Goal: Transaction & Acquisition: Book appointment/travel/reservation

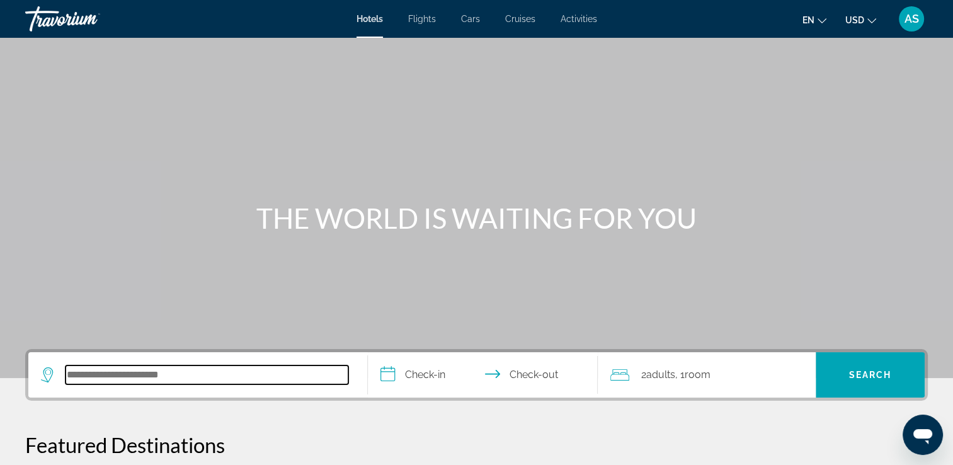
click at [133, 373] on input "Search hotel destination" at bounding box center [206, 374] width 283 height 19
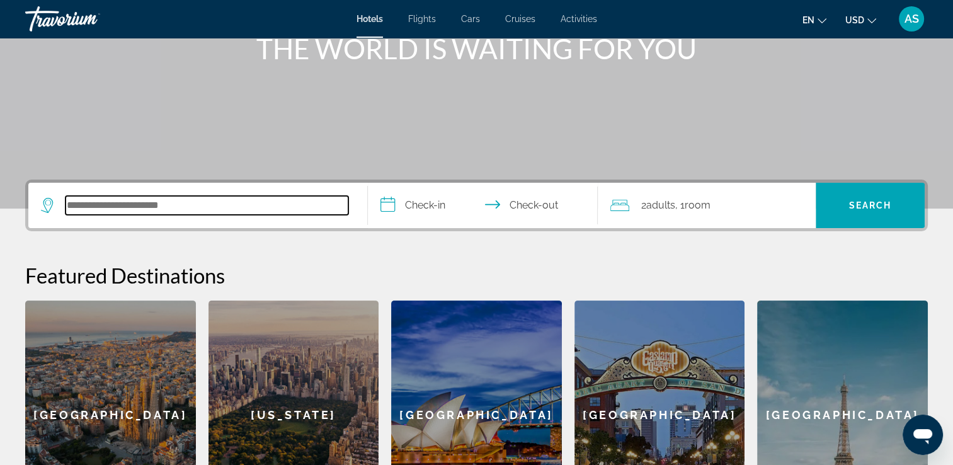
scroll to position [161, 0]
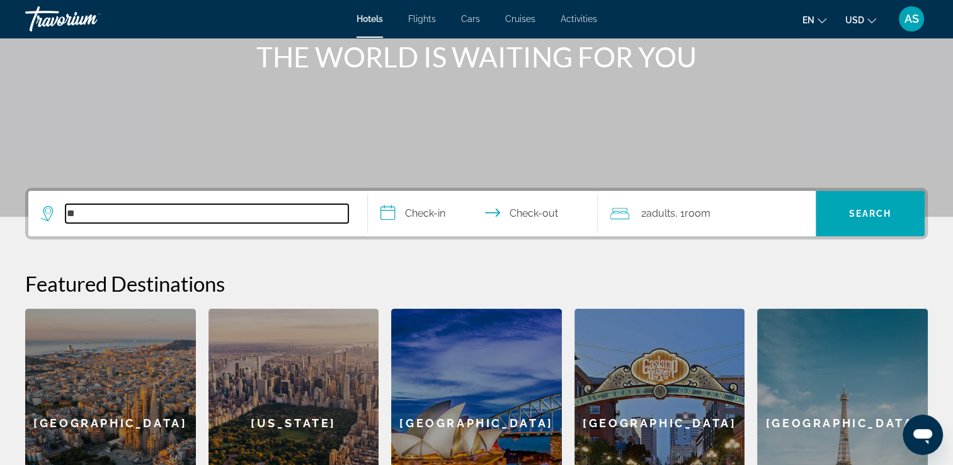
type input "*"
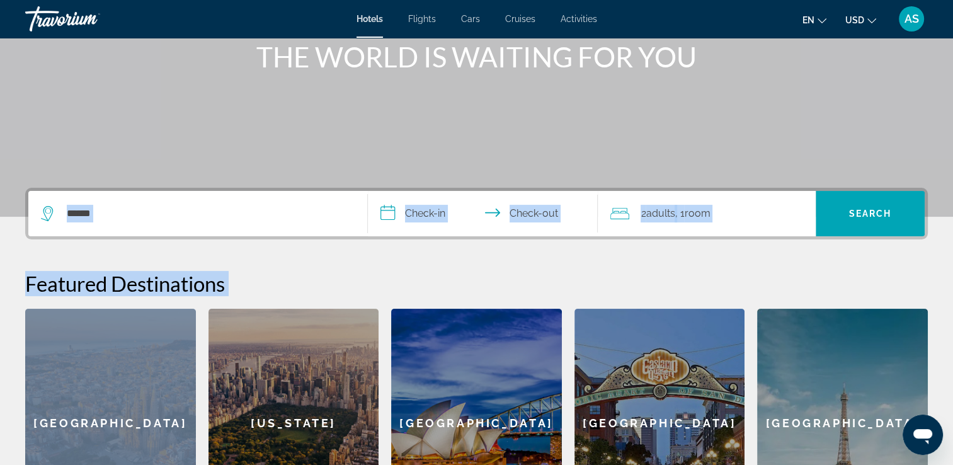
drag, startPoint x: 197, startPoint y: 314, endPoint x: 154, endPoint y: 213, distance: 109.7
click at [154, 213] on div "**********" at bounding box center [476, 363] width 953 height 350
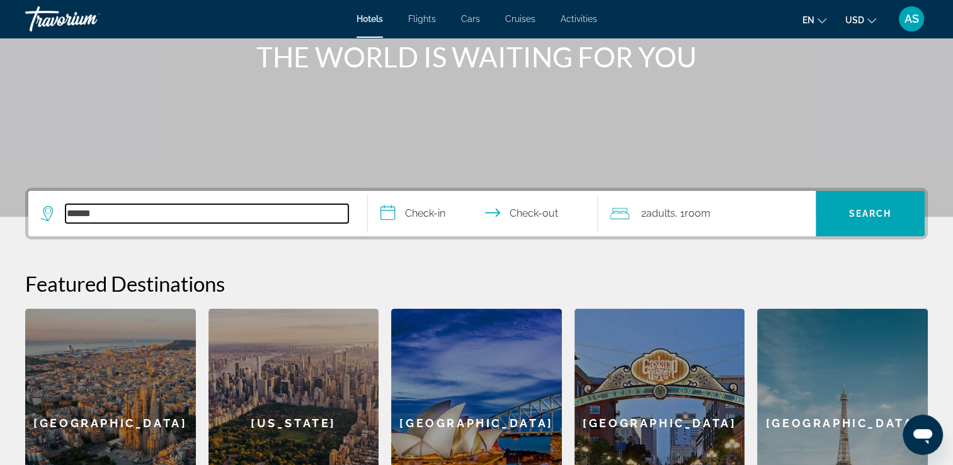
click at [154, 213] on input "*****" at bounding box center [206, 213] width 283 height 19
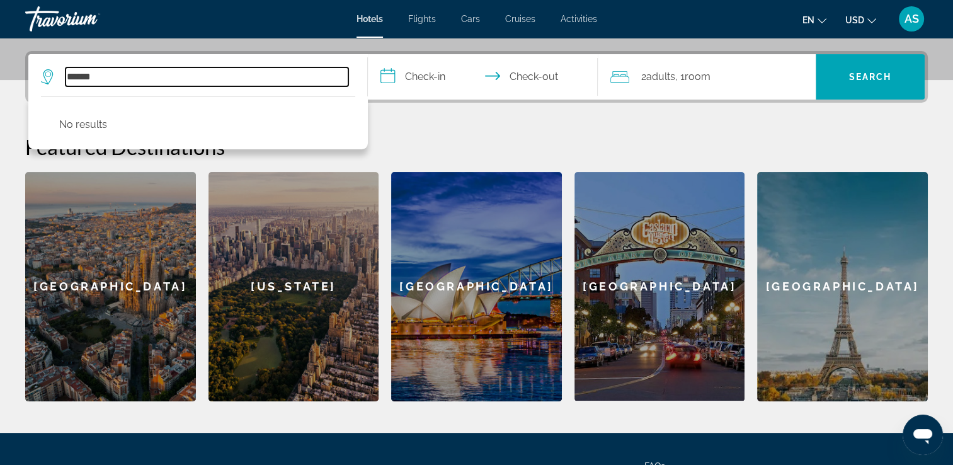
scroll to position [307, 0]
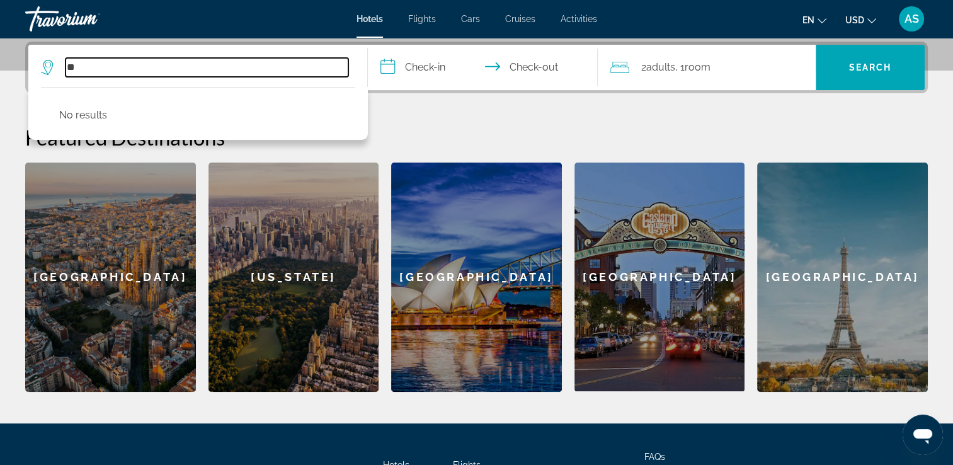
type input "*"
click at [172, 74] on input "Search hotel destination" at bounding box center [206, 67] width 283 height 19
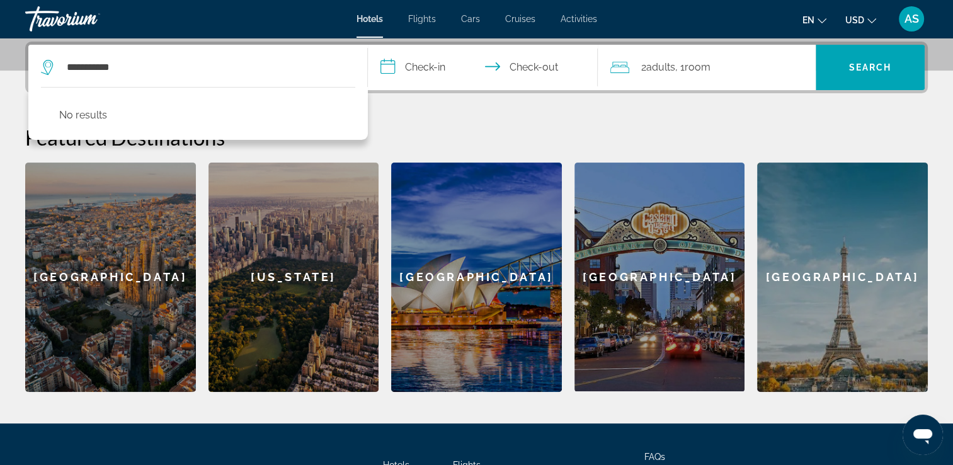
click at [413, 127] on h2 "Featured Destinations" at bounding box center [476, 137] width 902 height 25
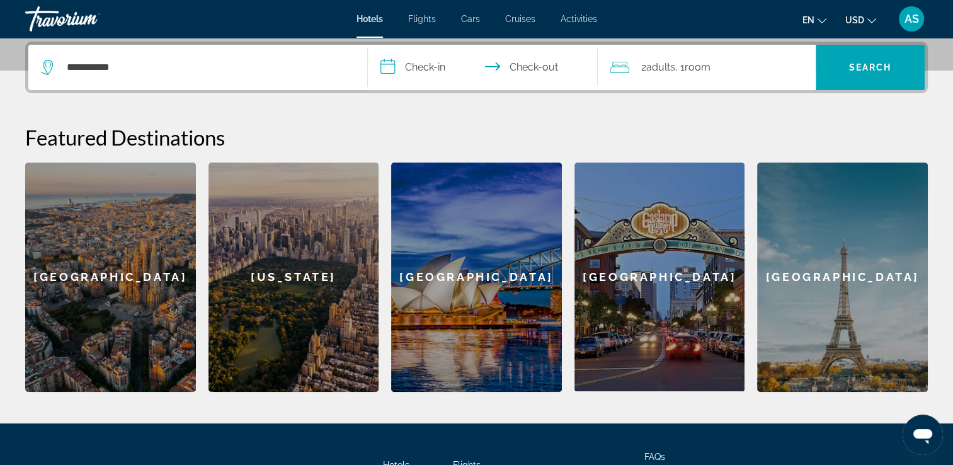
scroll to position [0, 0]
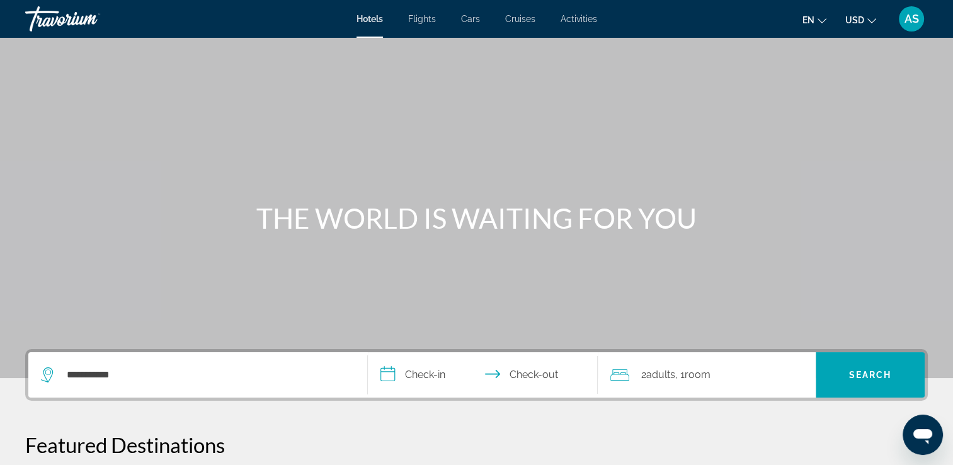
click at [857, 22] on span "USD" at bounding box center [854, 20] width 19 height 10
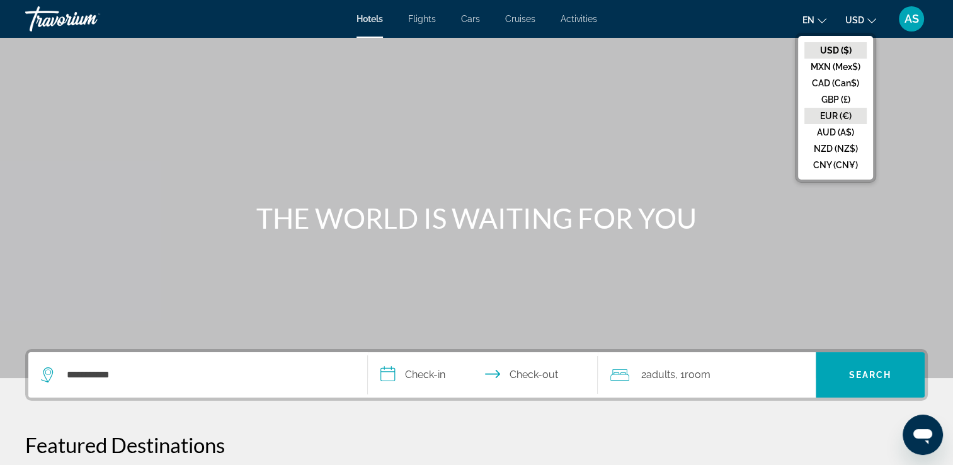
click at [817, 113] on button "EUR (€)" at bounding box center [835, 116] width 62 height 16
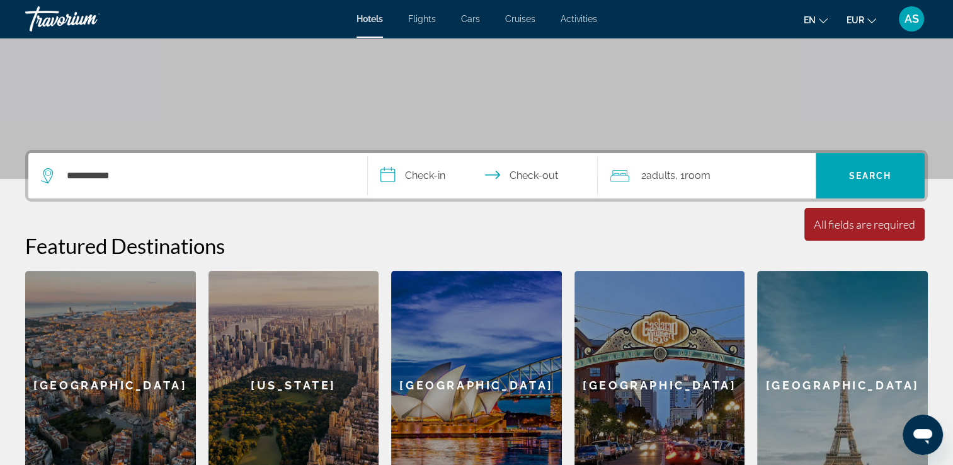
scroll to position [201, 0]
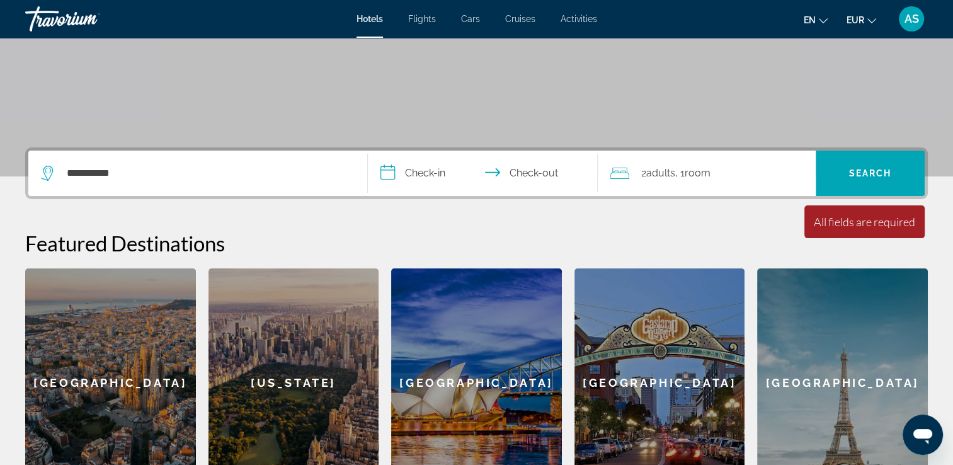
click at [823, 22] on icon "Change language" at bounding box center [822, 20] width 9 height 9
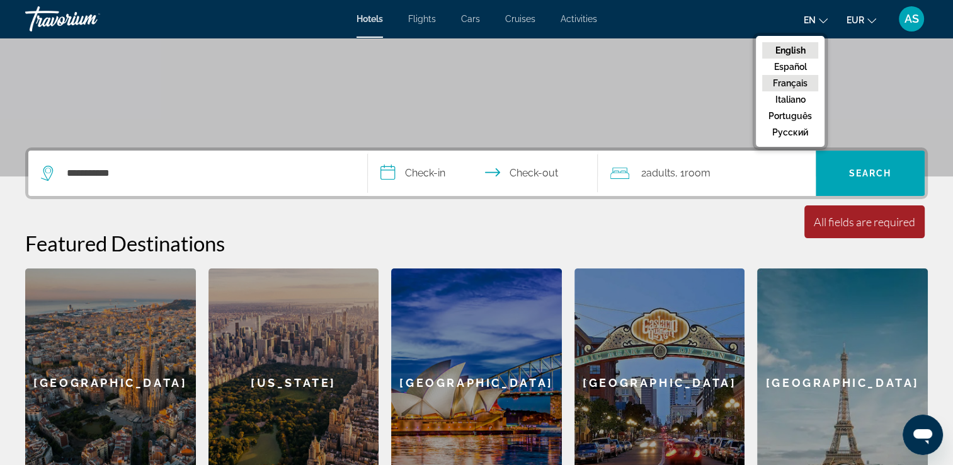
click at [792, 82] on button "Français" at bounding box center [790, 83] width 56 height 16
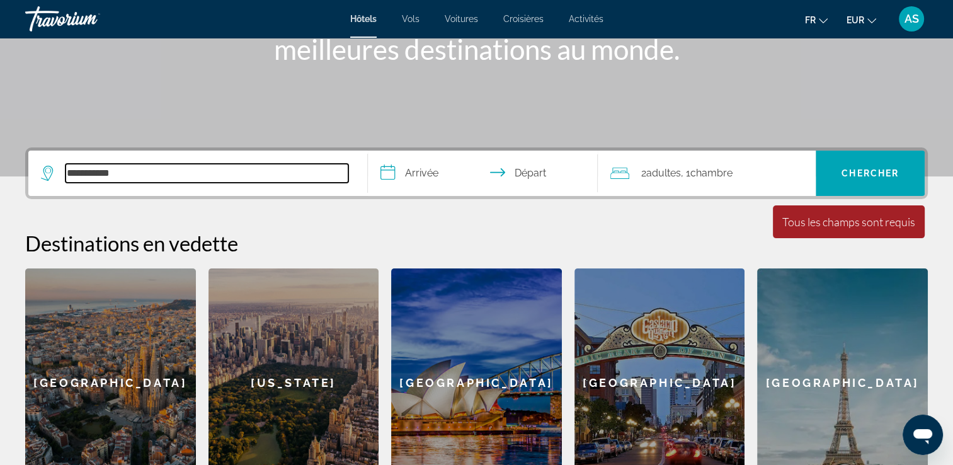
click at [188, 175] on input "**********" at bounding box center [206, 173] width 283 height 19
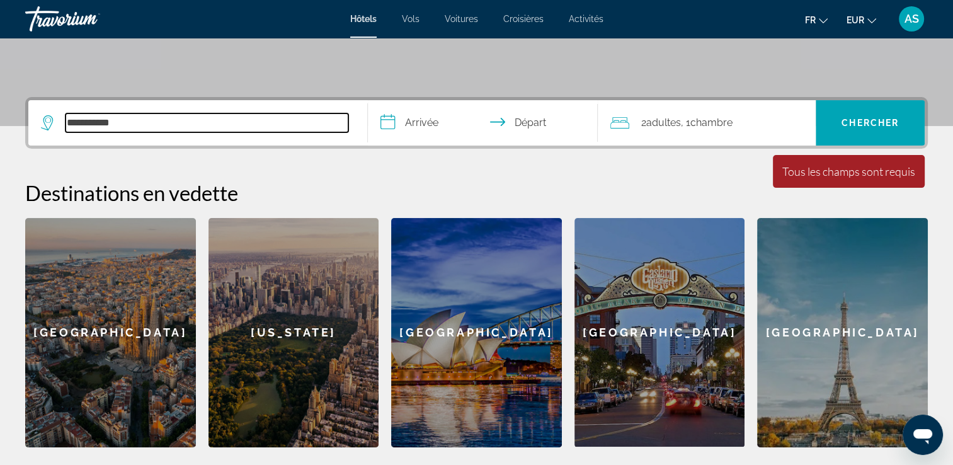
scroll to position [307, 0]
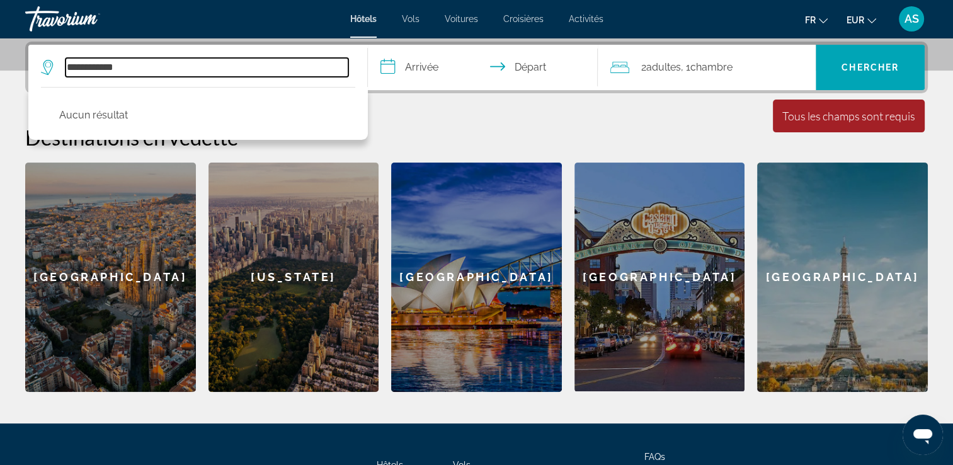
type input "**********"
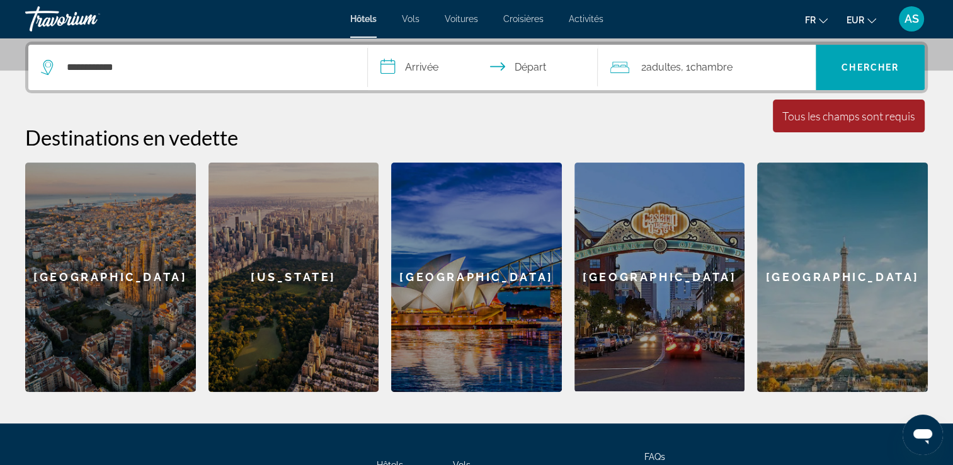
click at [375, 24] on link "Hôtels" at bounding box center [363, 19] width 26 height 10
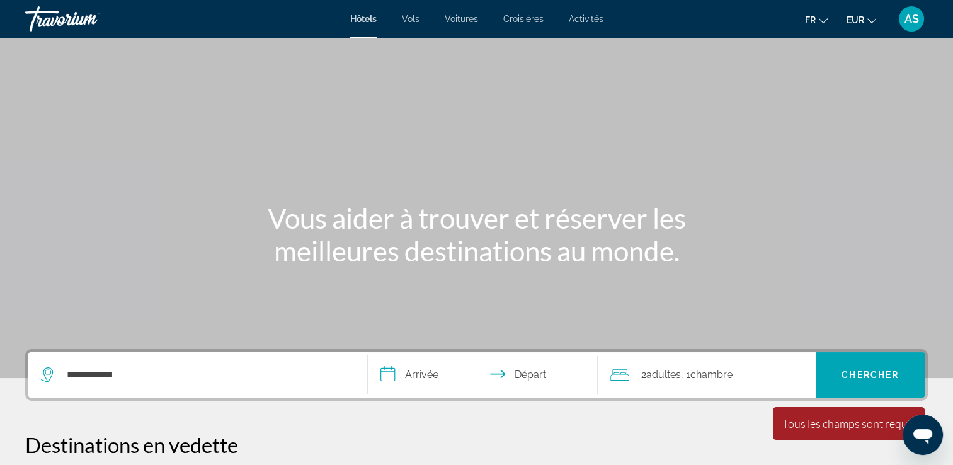
click at [375, 24] on link "Hôtels" at bounding box center [363, 19] width 26 height 10
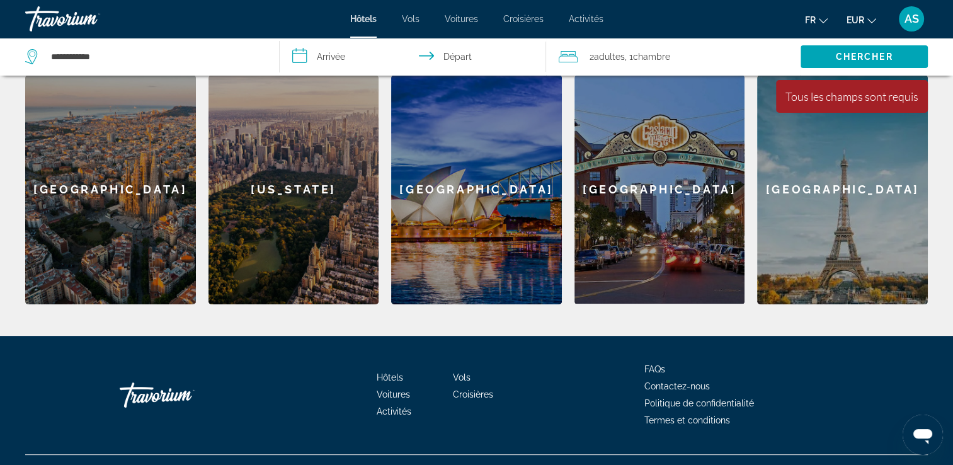
scroll to position [419, 0]
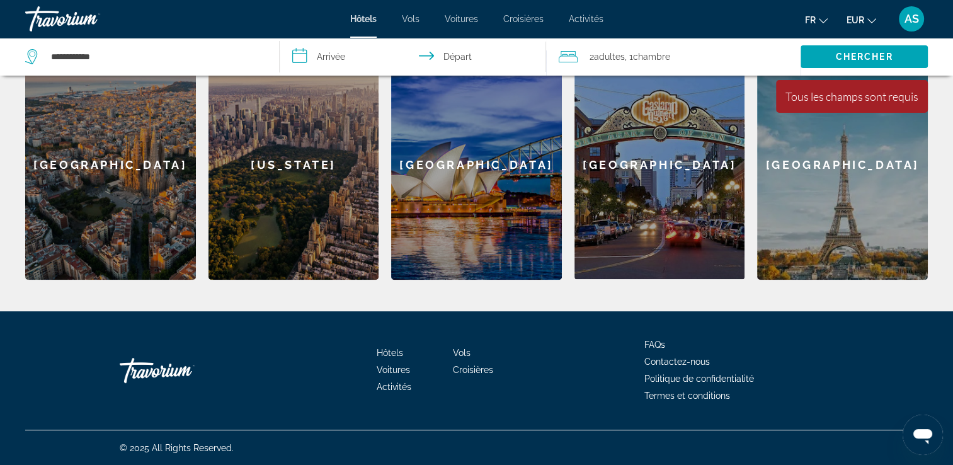
click at [386, 353] on span "Hôtels" at bounding box center [389, 353] width 26 height 10
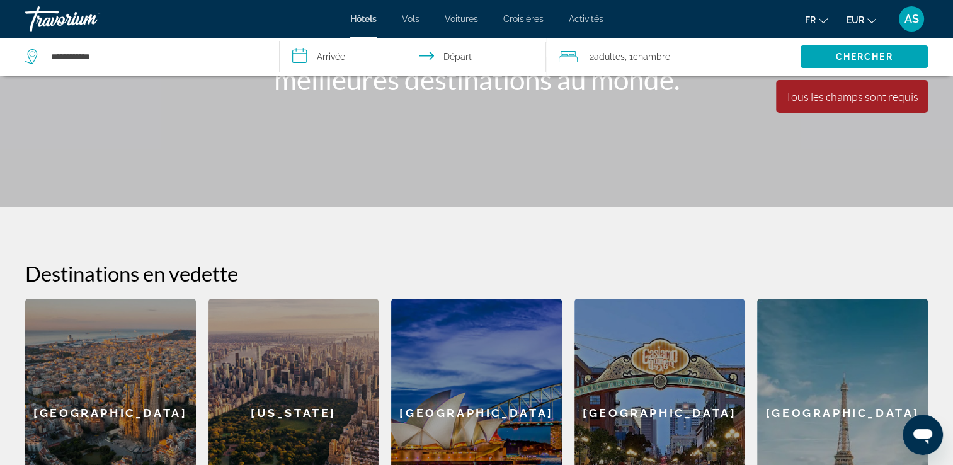
scroll to position [0, 0]
